Goal: Find specific page/section: Find specific page/section

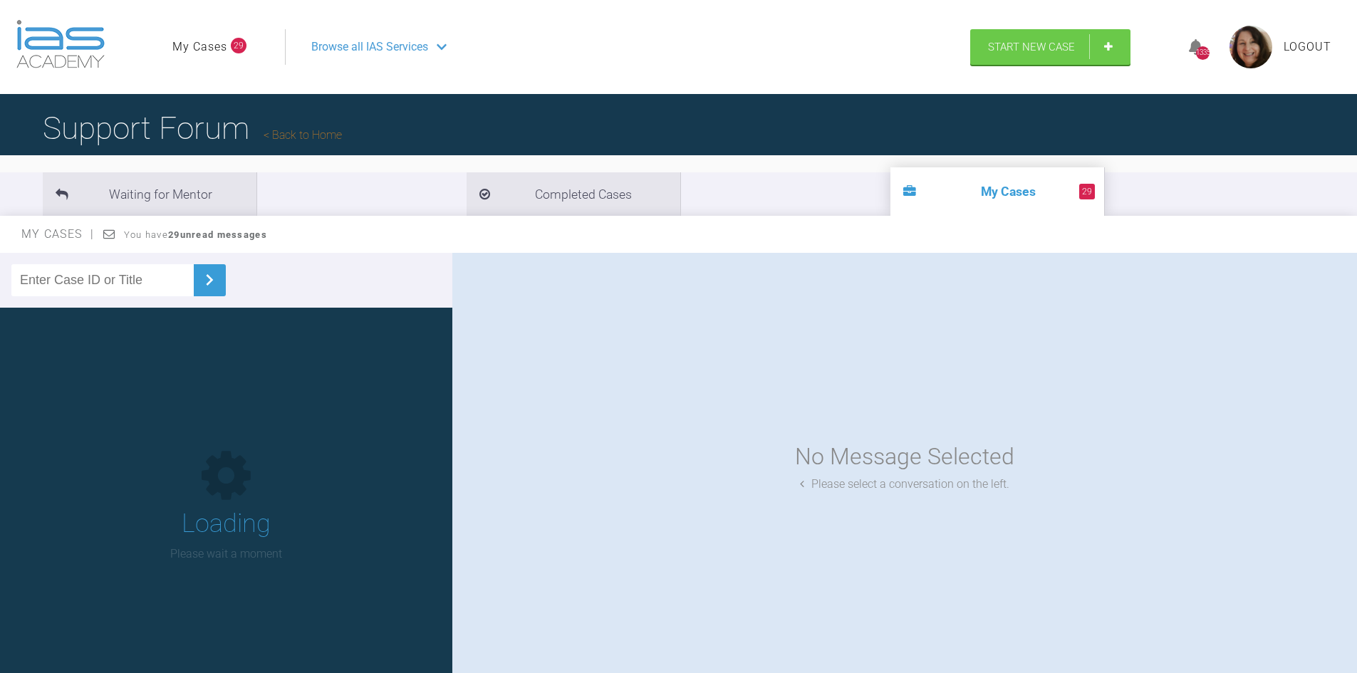
click at [108, 274] on input "text" at bounding box center [102, 280] width 182 height 32
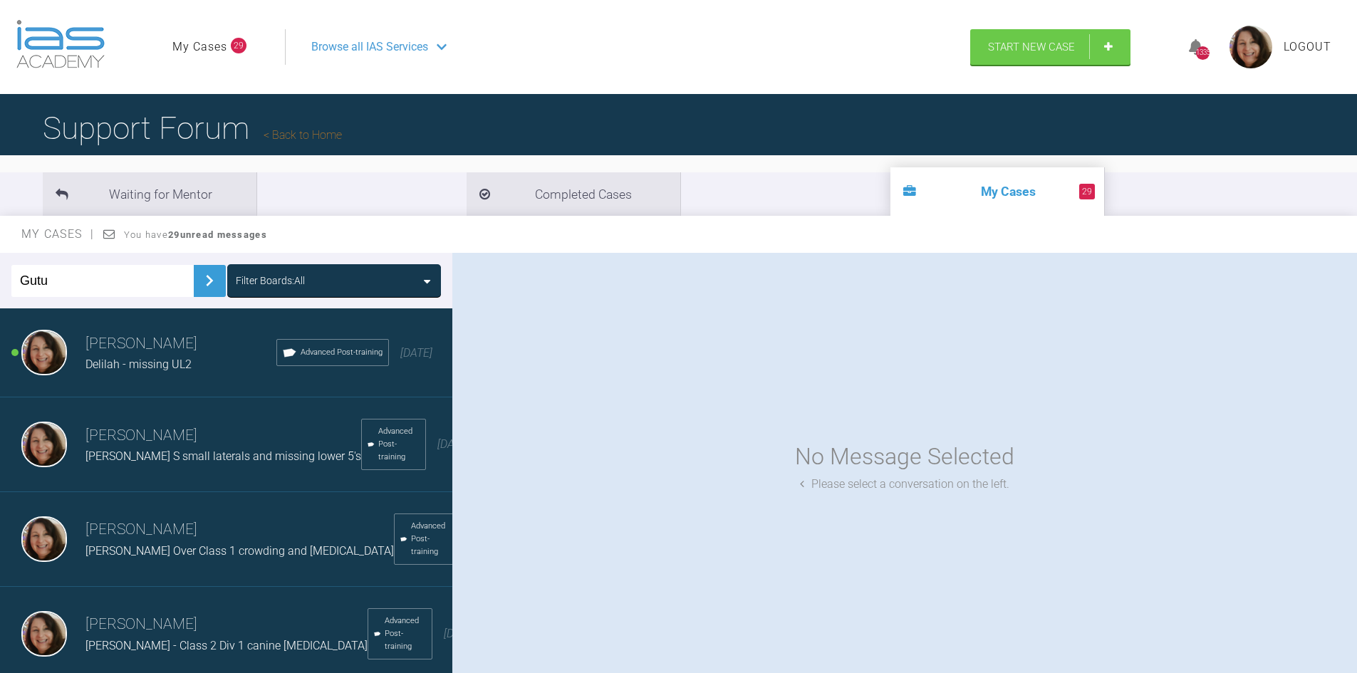
type input "Gutu"
click at [199, 274] on img at bounding box center [209, 280] width 23 height 23
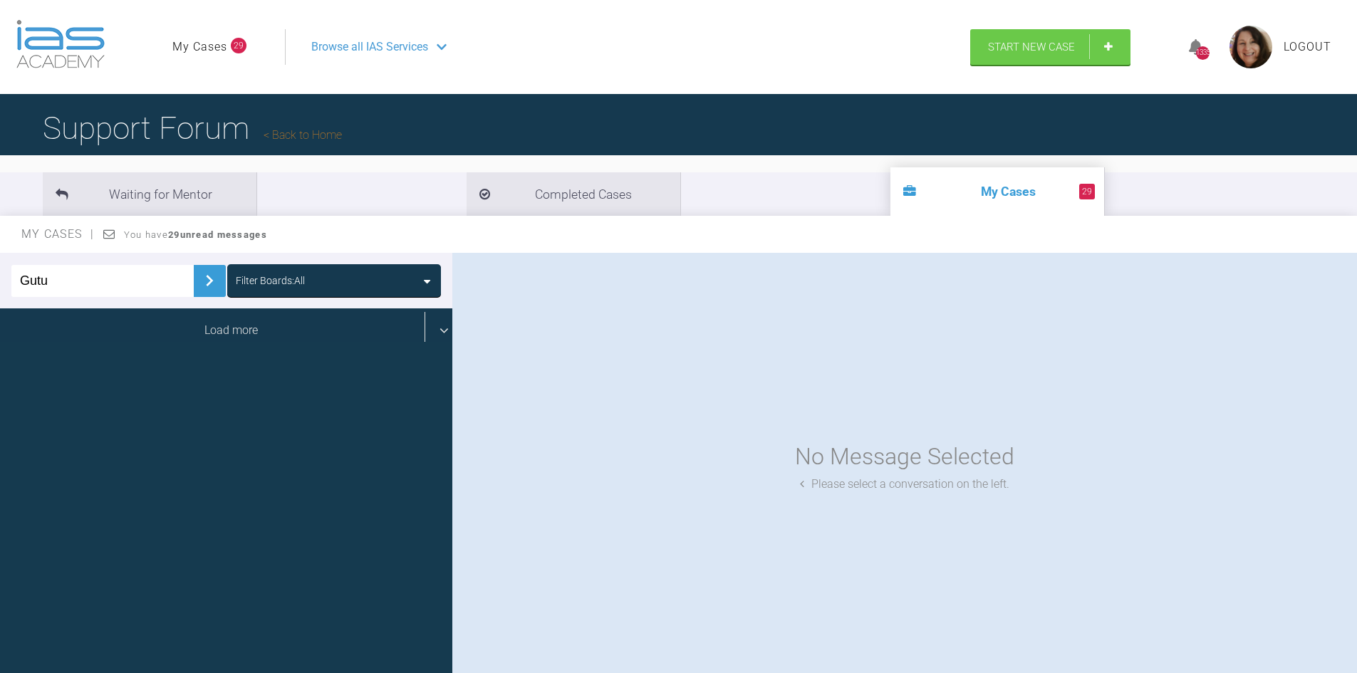
click at [210, 331] on div "Load more" at bounding box center [231, 330] width 463 height 44
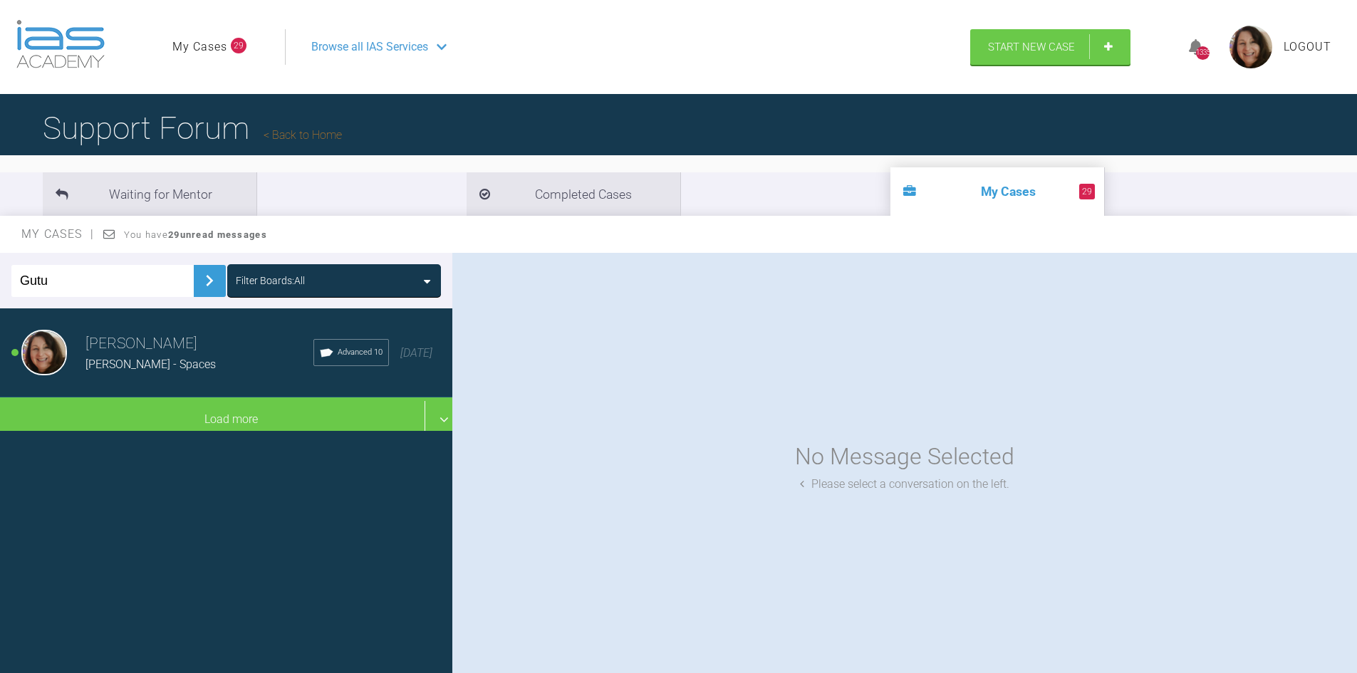
click at [115, 362] on span "[PERSON_NAME] - Spaces" at bounding box center [150, 365] width 130 height 14
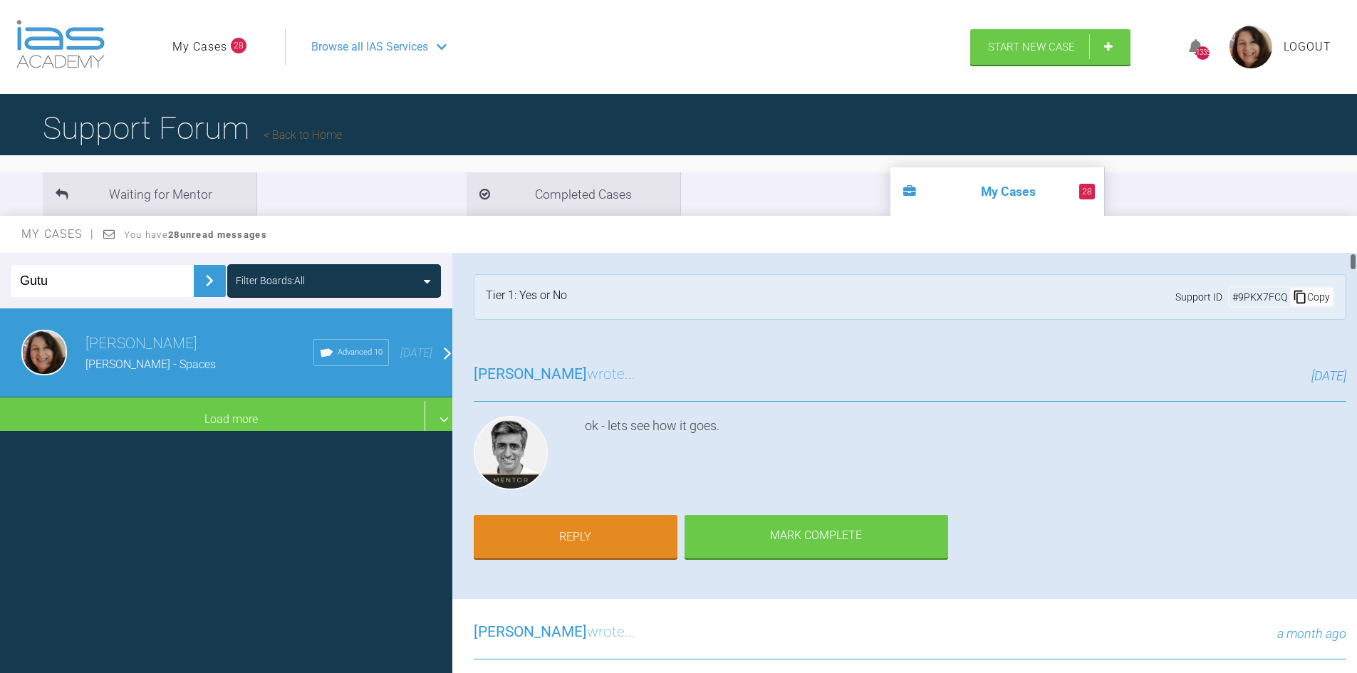
drag, startPoint x: 1351, startPoint y: 261, endPoint x: 1364, endPoint y: 248, distance: 18.1
click at [1356, 248] on html "My Cases 28 Logout Browse all IAS Services Start New Case 1335 Logout Support F…" at bounding box center [678, 410] width 1357 height 821
